Goal: Find specific page/section: Find specific page/section

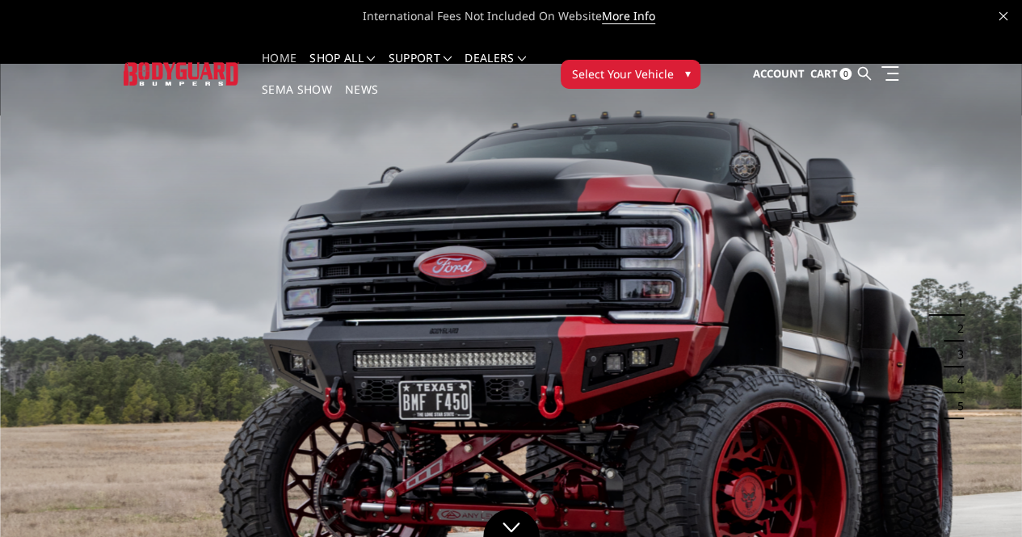
click at [673, 65] on span "Select Your Vehicle" at bounding box center [622, 73] width 102 height 17
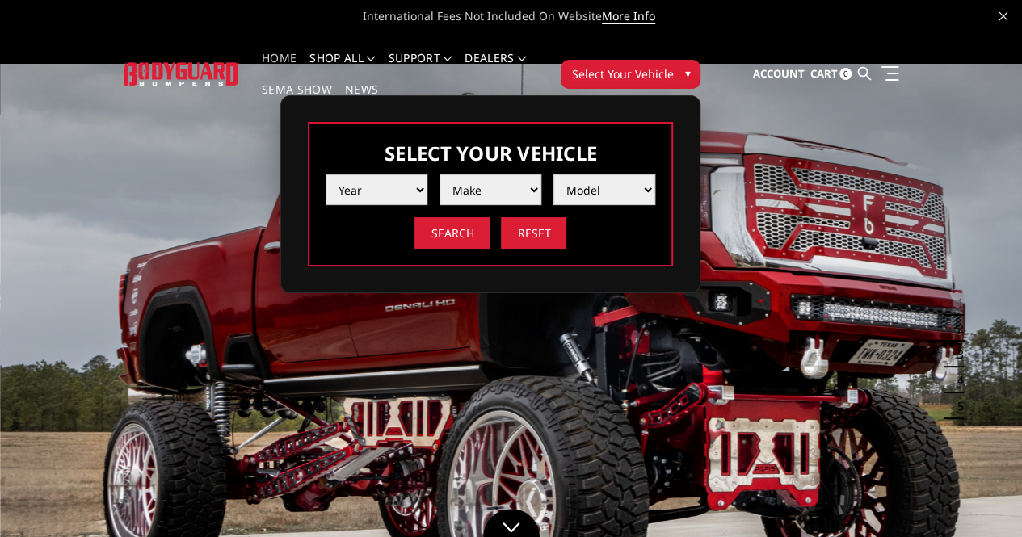
click at [427, 180] on select "Year [DATE] 2024 2023 2022 2021 2020 2019 2018 2017 2016 2015 2014 2013 2012 20…" at bounding box center [377, 189] width 102 height 31
select select "yr_2004"
click at [427, 174] on select "Year [DATE] 2024 2023 2022 2021 2020 2019 2018 2017 2016 2015 2014 2013 2012 20…" at bounding box center [377, 189] width 102 height 31
click at [541, 174] on select "Make Chevrolet Ford GMC Ram" at bounding box center [490, 189] width 102 height 31
select select "mk_ram"
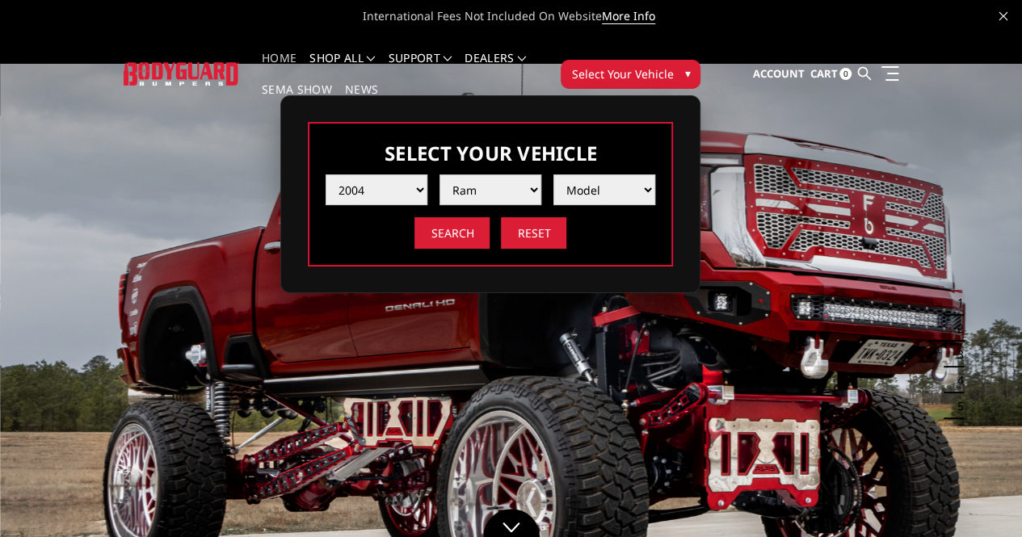
click at [541, 174] on select "Make Chevrolet Ford GMC Ram" at bounding box center [490, 189] width 102 height 31
drag, startPoint x: 717, startPoint y: 190, endPoint x: 725, endPoint y: 179, distance: 13.2
click at [655, 179] on select "Model 1500 5-Lug 2500 / 3500" at bounding box center [604, 189] width 102 height 31
select select "md_2500-3500"
click at [655, 174] on select "Model 1500 5-Lug 2500 / 3500" at bounding box center [604, 189] width 102 height 31
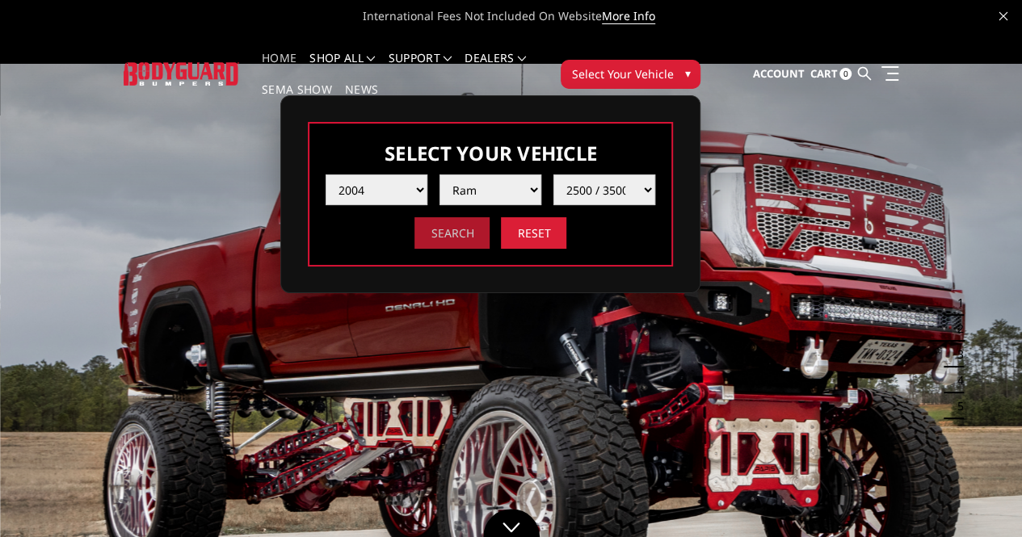
click at [489, 225] on input "Search" at bounding box center [451, 233] width 75 height 32
